Goal: Information Seeking & Learning: Learn about a topic

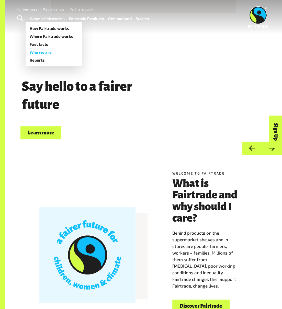
click at [40, 53] on link "Who we are" at bounding box center [54, 52] width 56 height 8
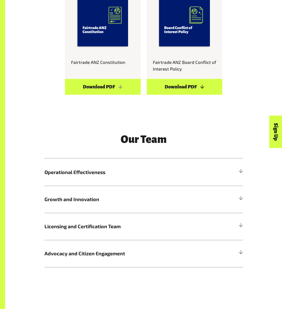
scroll to position [512, 0]
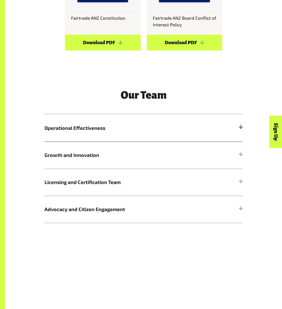
click at [162, 131] on span "Operational Effectiveness" at bounding box center [119, 127] width 149 height 7
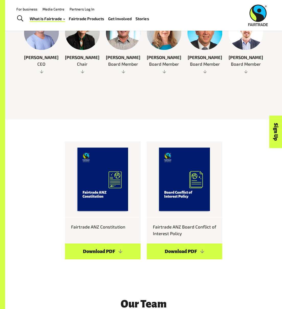
scroll to position [256, 0]
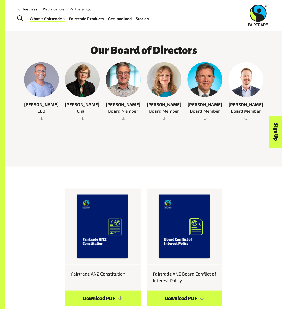
click at [158, 101] on span "[PERSON_NAME]" at bounding box center [164, 104] width 35 height 7
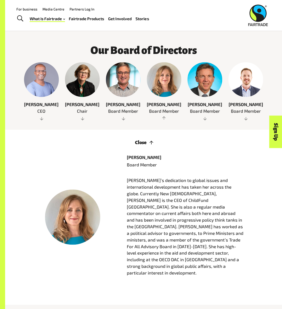
click at [34, 77] on div at bounding box center [41, 79] width 35 height 35
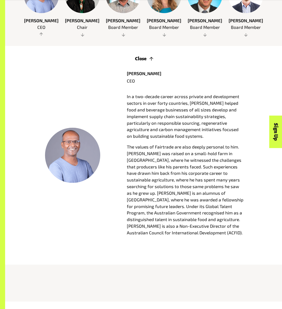
scroll to position [358, 0]
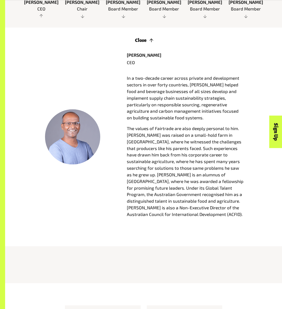
drag, startPoint x: 247, startPoint y: 205, endPoint x: 129, endPoint y: 125, distance: 142.0
click at [128, 125] on div "[PERSON_NAME] CEO In a two-decade career across private and development sectors…" at bounding box center [185, 137] width 123 height 170
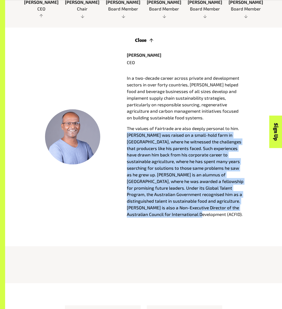
click at [143, 127] on p "The values of Fairtrade are also deeply personal to him. [PERSON_NAME] was rais…" at bounding box center [185, 171] width 117 height 93
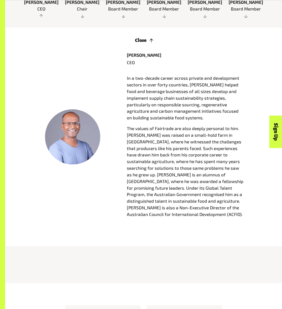
click at [132, 125] on p "The values of Fairtrade are also deeply personal to him. [PERSON_NAME] was rais…" at bounding box center [185, 171] width 117 height 93
click at [132, 170] on p "The values of Fairtrade are also deeply personal to him. [PERSON_NAME] was rais…" at bounding box center [185, 171] width 117 height 93
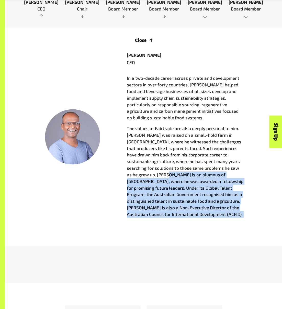
drag, startPoint x: 132, startPoint y: 170, endPoint x: 245, endPoint y: 203, distance: 117.1
click at [245, 203] on div "[PERSON_NAME] CEO In a two-decade career across private and development sectors…" at bounding box center [185, 137] width 123 height 170
click at [239, 199] on p "The values of Fairtrade are also deeply personal to him. Senthil was raised on …" at bounding box center [185, 171] width 117 height 93
click at [183, 185] on p "The values of Fairtrade are also deeply personal to him. Senthil was raised on …" at bounding box center [185, 171] width 117 height 93
click at [176, 170] on p "The values of Fairtrade are also deeply personal to him. Senthil was raised on …" at bounding box center [185, 171] width 117 height 93
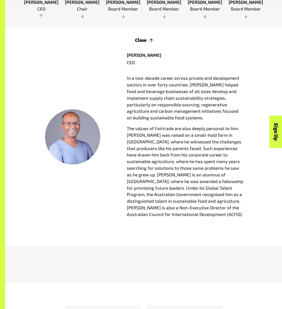
click at [172, 156] on p "The values of Fairtrade are also deeply personal to him. Senthil was raised on …" at bounding box center [185, 171] width 117 height 93
click at [131, 201] on p "The values of Fairtrade are also deeply personal to him. Senthil was raised on …" at bounding box center [185, 171] width 117 height 93
drag, startPoint x: 131, startPoint y: 202, endPoint x: 209, endPoint y: 201, distance: 77.8
click at [209, 201] on p "The values of Fairtrade are also deeply personal to him. Senthil was raised on …" at bounding box center [185, 171] width 117 height 93
click at [197, 164] on p "The values of Fairtrade are also deeply personal to him. Senthil was raised on …" at bounding box center [185, 171] width 117 height 93
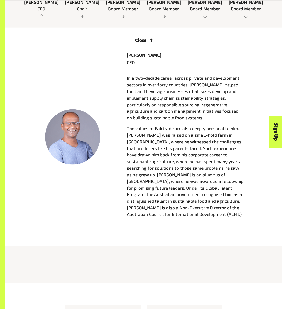
click at [131, 202] on p "The values of Fairtrade are also deeply personal to him. Senthil was raised on …" at bounding box center [185, 171] width 117 height 93
drag, startPoint x: 131, startPoint y: 202, endPoint x: 209, endPoint y: 201, distance: 77.8
click at [209, 201] on p "The values of Fairtrade are also deeply personal to him. Senthil was raised on …" at bounding box center [185, 171] width 117 height 93
